Goal: Transaction & Acquisition: Purchase product/service

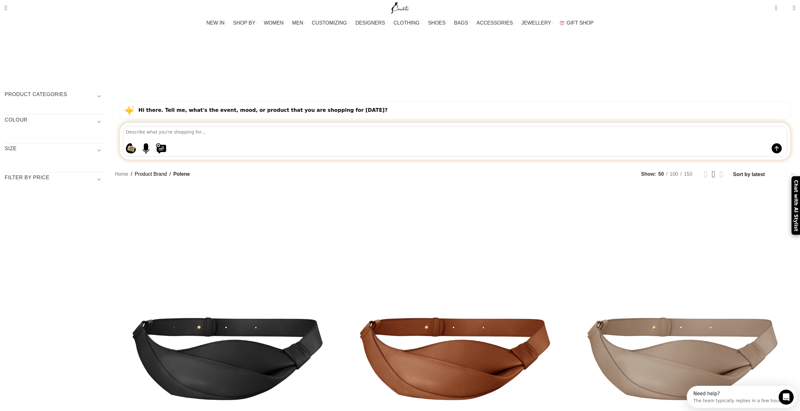
click at [105, 91] on h3 "Product categories" at bounding box center [55, 96] width 101 height 11
click at [98, 117] on link "Women" at bounding box center [51, 123] width 93 height 12
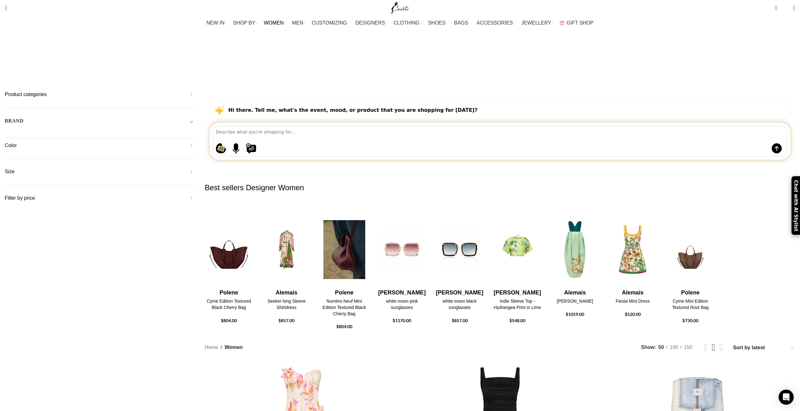
click at [368, 298] on h4 "Numéro Neuf Mini Edition Textured Black Cherry Bag" at bounding box center [344, 307] width 48 height 19
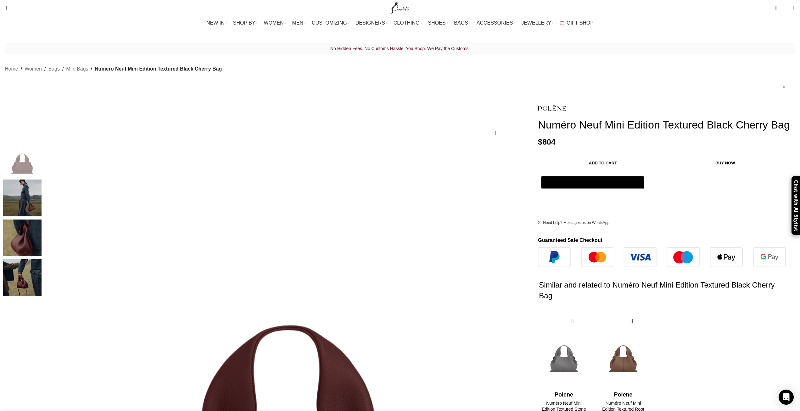
click at [538, 127] on h1 "Numéro Neuf Mini Edition Textured Black Cherry Bag" at bounding box center [666, 124] width 257 height 13
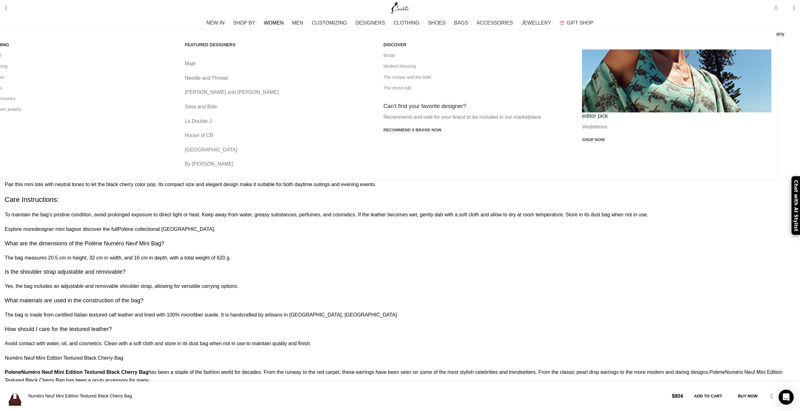
scroll to position [0, 66]
click at [176, 90] on link "All bags" at bounding box center [80, 87] width 189 height 11
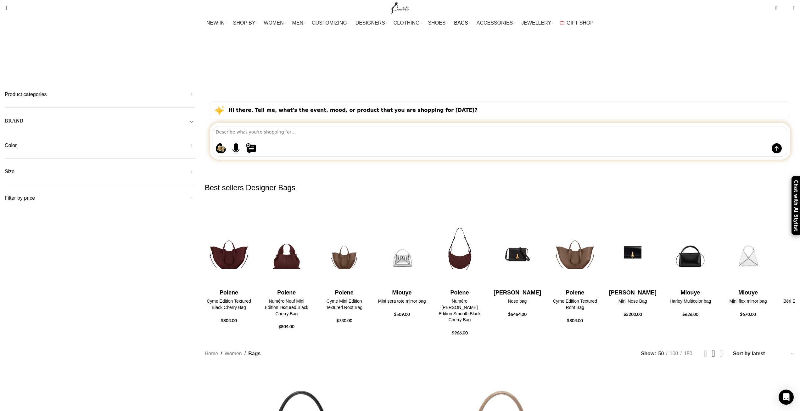
click at [195, 91] on h5 "Product categories" at bounding box center [100, 94] width 191 height 7
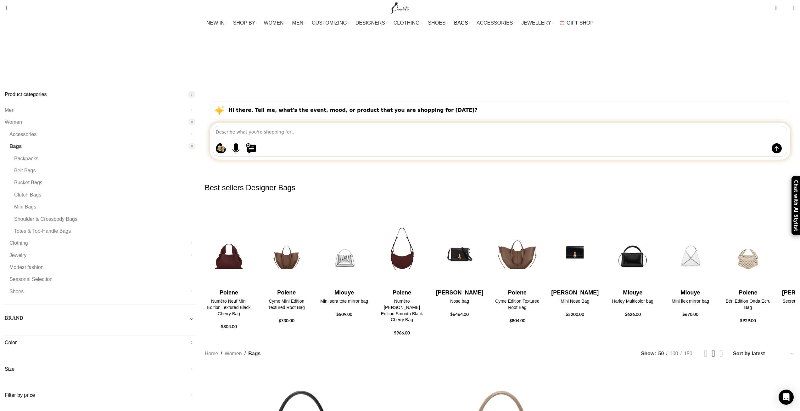
click at [24, 314] on h5 "BRAND" at bounding box center [14, 317] width 19 height 7
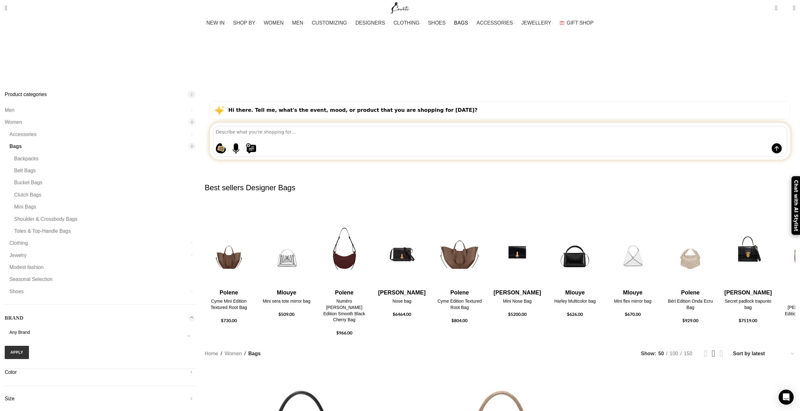
click at [24, 314] on h5 "BRAND" at bounding box center [14, 317] width 19 height 7
click at [195, 365] on div "Size Any Size One Size L M S 4 UK Size 6 UK Size 6 UK 8 UK Size 8 UK 10 UK Size…" at bounding box center [100, 373] width 191 height 17
click at [195, 365] on h5 "Size" at bounding box center [100, 368] width 191 height 7
click at [195, 339] on div "Color Beige Beige 34 Black Black 324 Blue Blue 122 Brown Brown 359 Gold Gold 62…" at bounding box center [100, 347] width 191 height 17
click at [195, 339] on h5 "Color" at bounding box center [100, 342] width 191 height 7
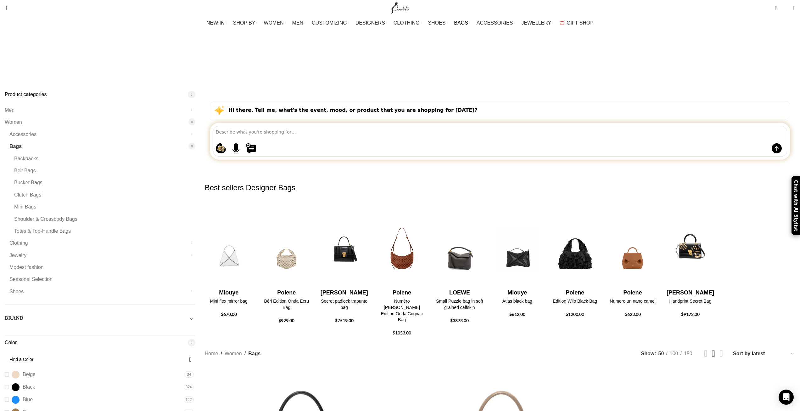
click at [412, 126] on textarea at bounding box center [501, 131] width 571 height 11
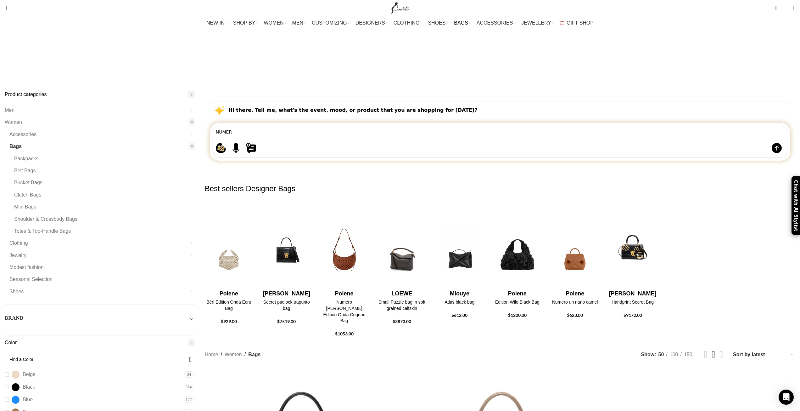
type textarea "NUMERO"
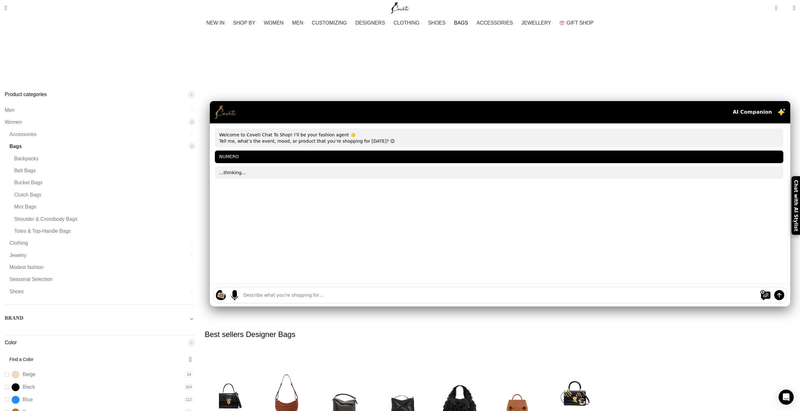
click at [420, 238] on div "Welcome to Coveti Chat To Shop! I’ll be your fashion agent 👋 Tell me, what’s th…" at bounding box center [500, 203] width 581 height 160
click at [188, 165] on link "Belt Bags" at bounding box center [100, 171] width 173 height 12
click at [356, 101] on div "AI Companion" at bounding box center [500, 112] width 581 height 22
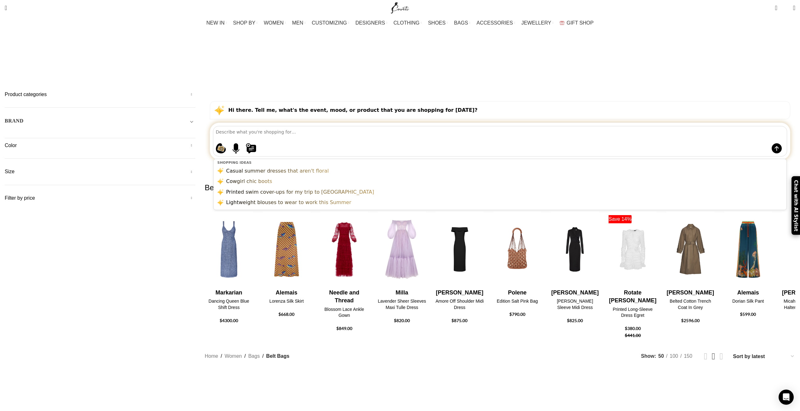
click at [356, 126] on textarea at bounding box center [501, 131] width 571 height 11
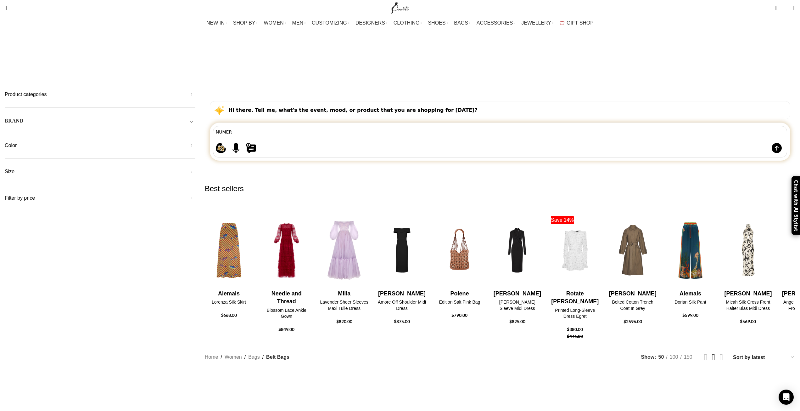
type textarea "NUMERO"
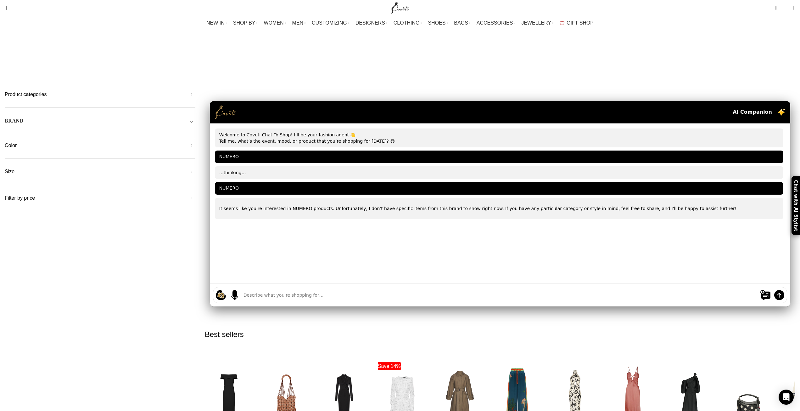
click at [442, 292] on textarea at bounding box center [500, 295] width 513 height 7
click at [195, 168] on div "Size Any Size One Size Any Size" at bounding box center [100, 176] width 191 height 17
